Goal: Information Seeking & Learning: Find specific page/section

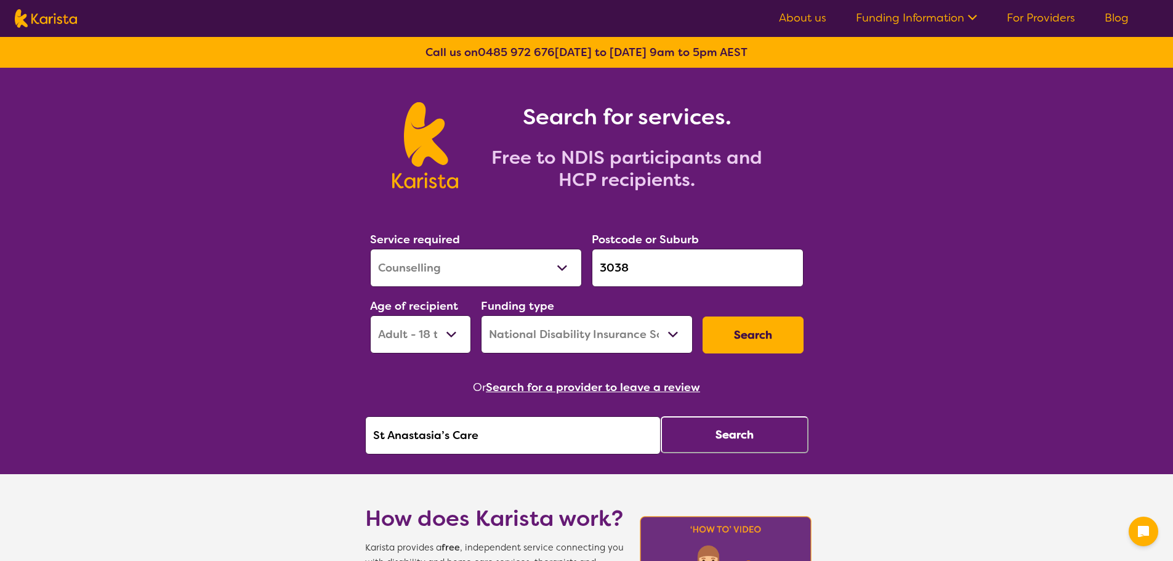
select select "Counselling"
select select "AD"
select select "NDIS"
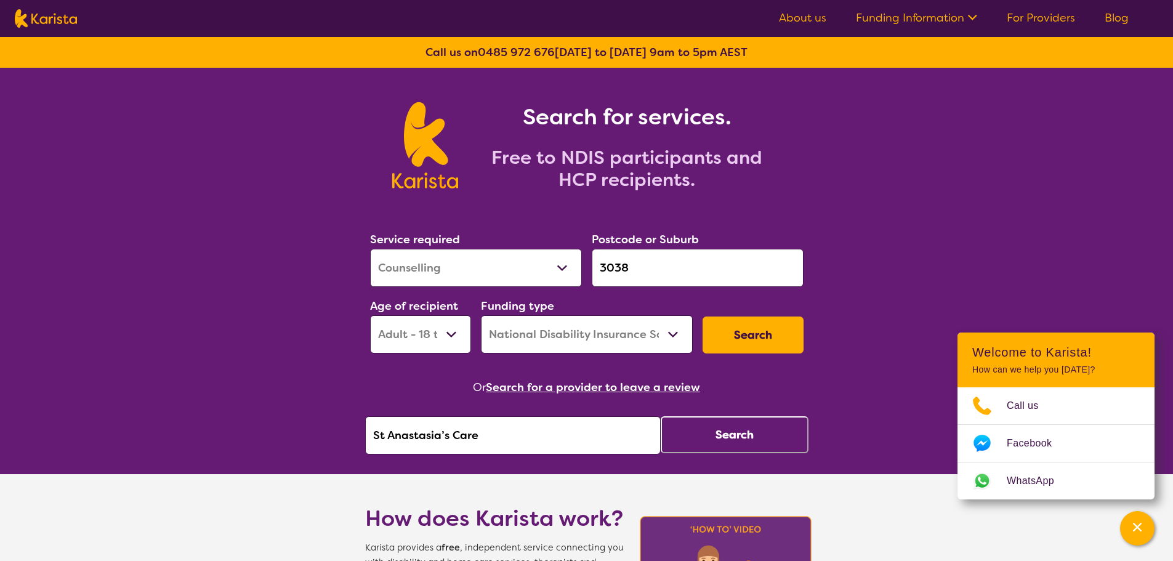
drag, startPoint x: 517, startPoint y: 448, endPoint x: 318, endPoint y: 451, distance: 198.4
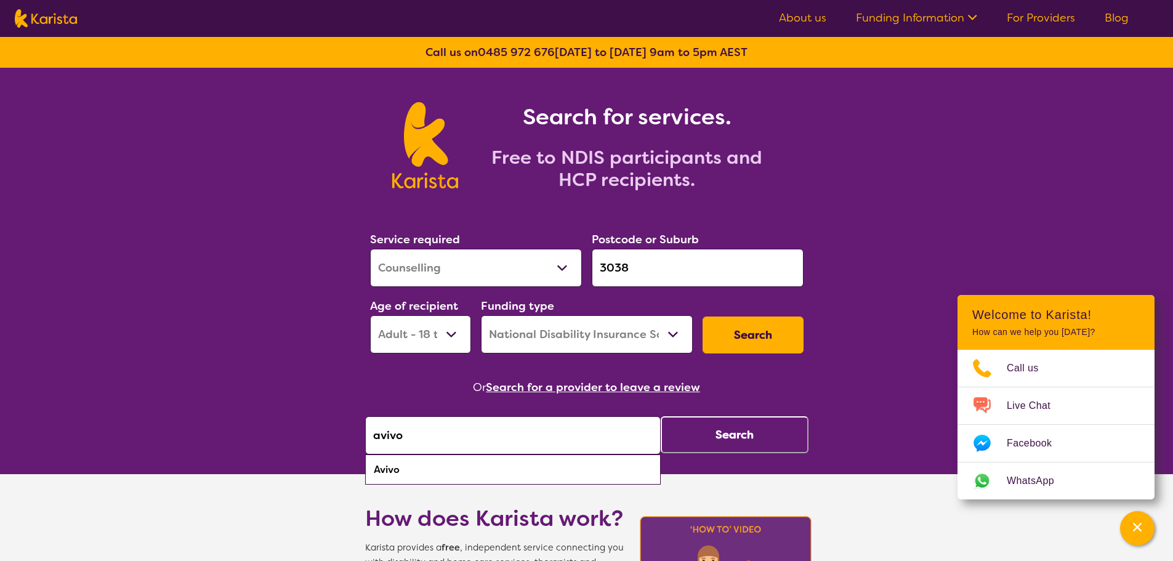
drag, startPoint x: 468, startPoint y: 431, endPoint x: 487, endPoint y: 431, distance: 19.1
click at [468, 434] on input "avivo" at bounding box center [513, 435] width 296 height 38
drag, startPoint x: 628, startPoint y: 472, endPoint x: 672, endPoint y: 450, distance: 49.3
click at [630, 471] on div "Avivo" at bounding box center [512, 469] width 283 height 23
type input "Avivo"
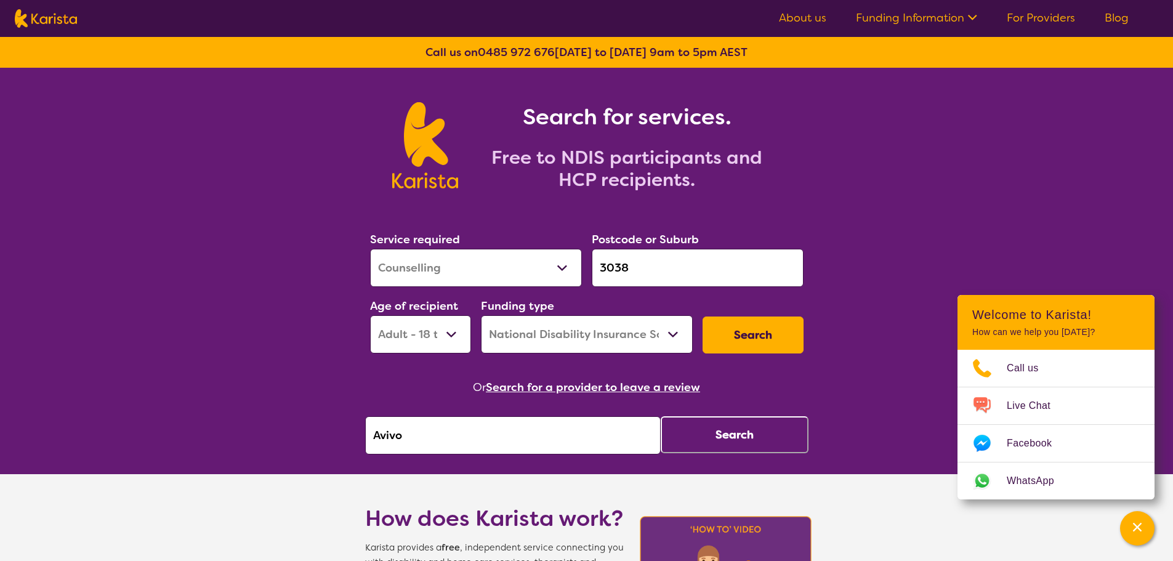
click at [690, 443] on button "Search" at bounding box center [735, 434] width 148 height 37
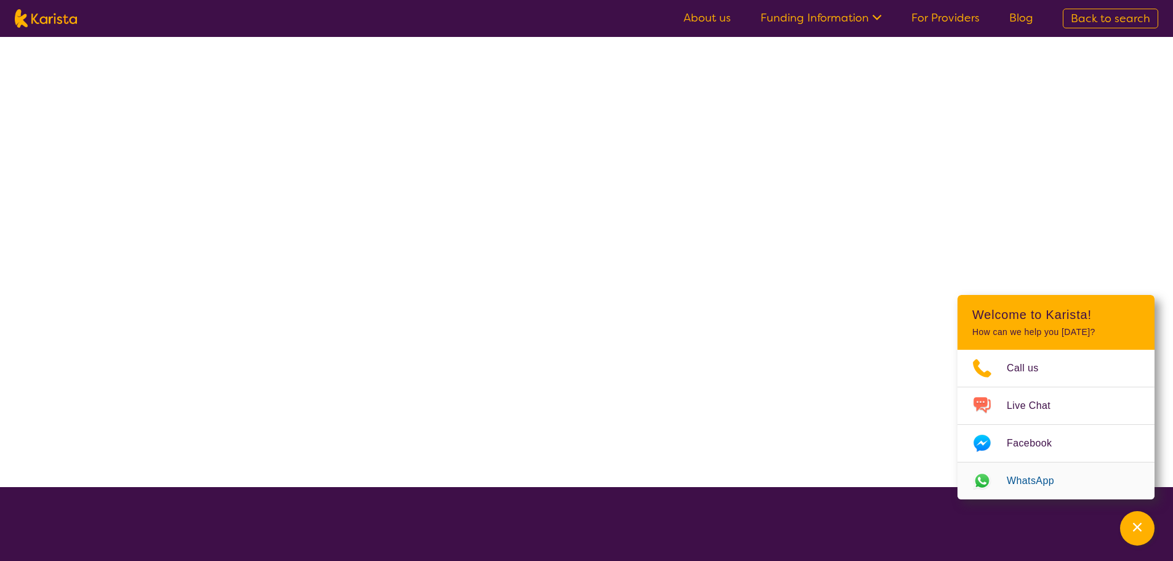
select select "by_score"
